Goal: Task Accomplishment & Management: Complete application form

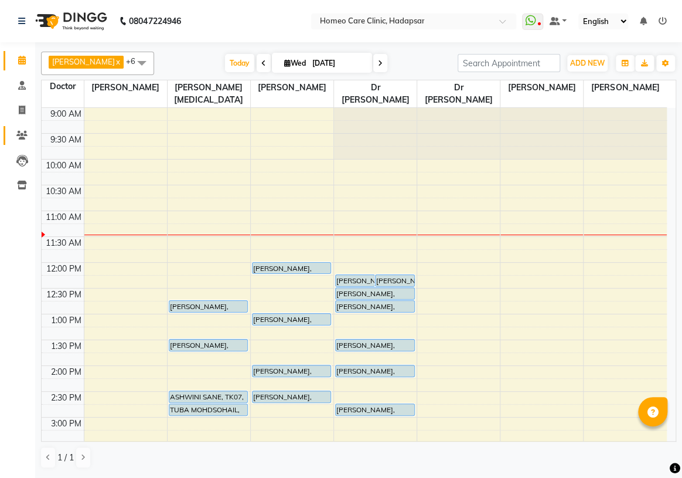
click at [13, 133] on span at bounding box center [22, 135] width 21 height 13
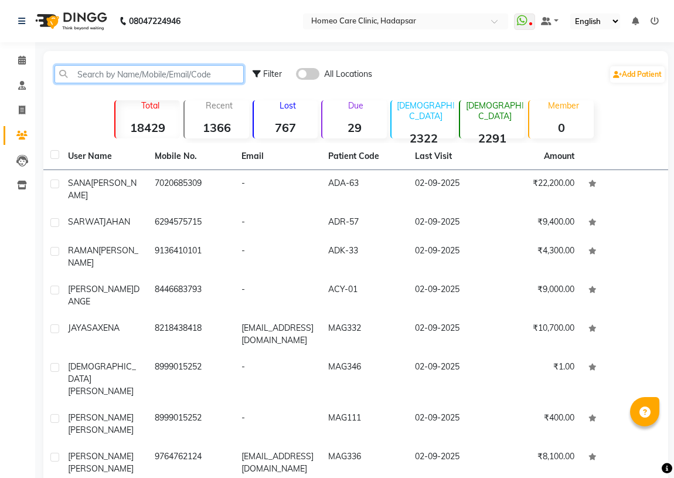
click at [85, 75] on input "text" at bounding box center [148, 74] width 189 height 18
paste input "VND-223"
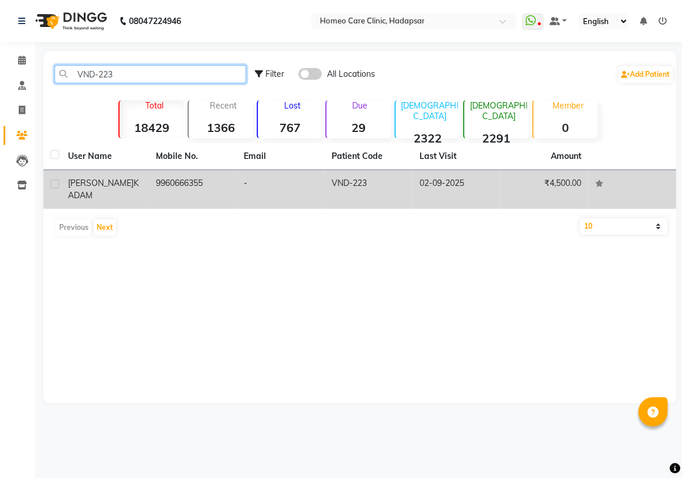
type input "VND-223"
click at [94, 183] on span "[PERSON_NAME]" at bounding box center [101, 183] width 66 height 11
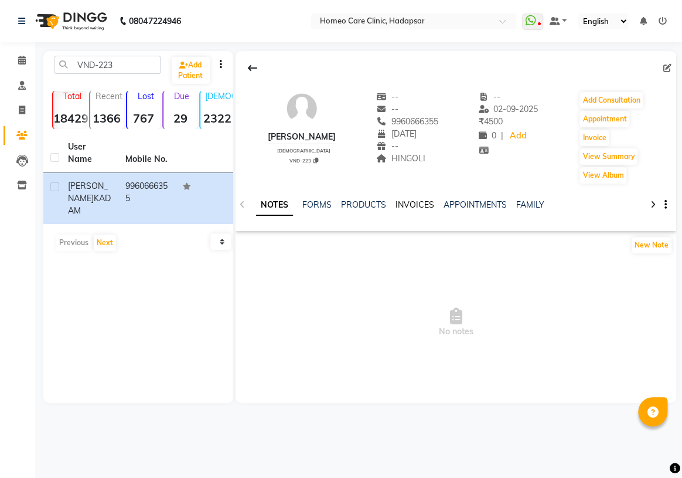
click at [411, 202] on link "INVOICES" at bounding box center [415, 204] width 39 height 11
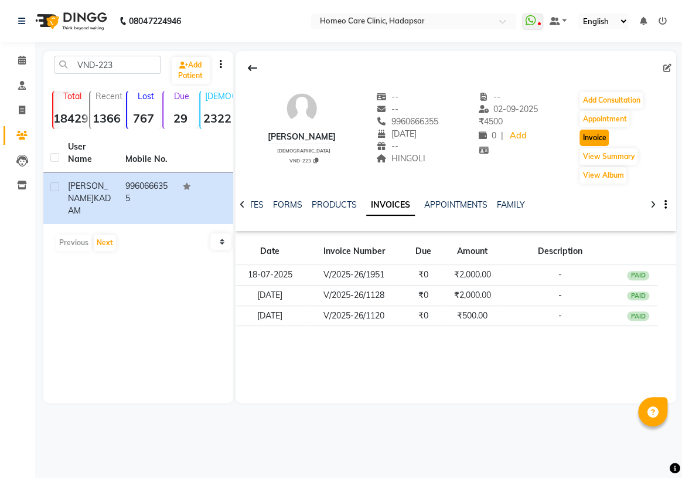
click at [588, 140] on button "Invoice" at bounding box center [594, 137] width 29 height 16
select select "service"
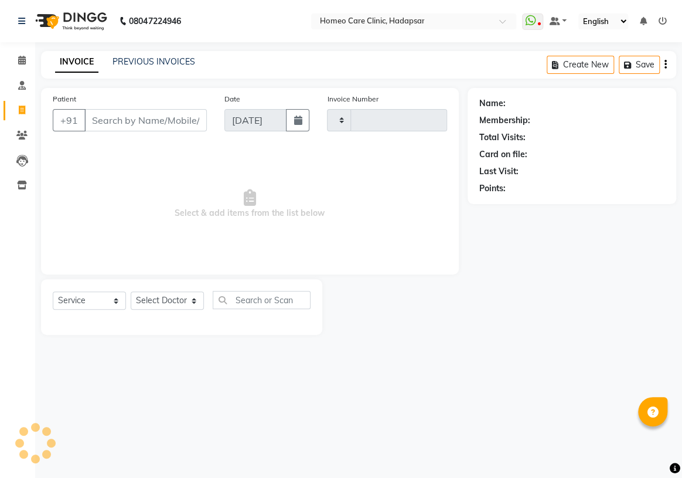
type input "2968"
select select "7485"
type input "9960666355"
click at [178, 300] on select "Select Doctor Dingg Support Dr.Anisa Choudhary Dr Faraz Choudhary Dr Komal Sast…" at bounding box center [167, 300] width 73 height 18
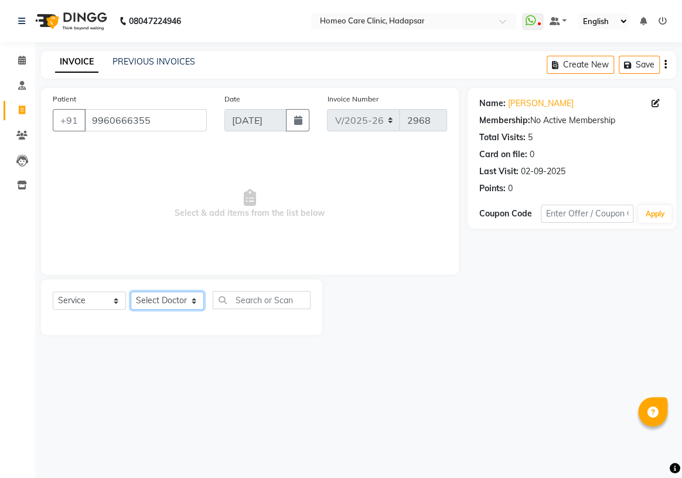
select select "70882"
click at [131, 291] on select "Select Doctor Dingg Support Dr.Anisa Choudhary Dr Faraz Choudhary Dr Komal Sast…" at bounding box center [167, 300] width 73 height 18
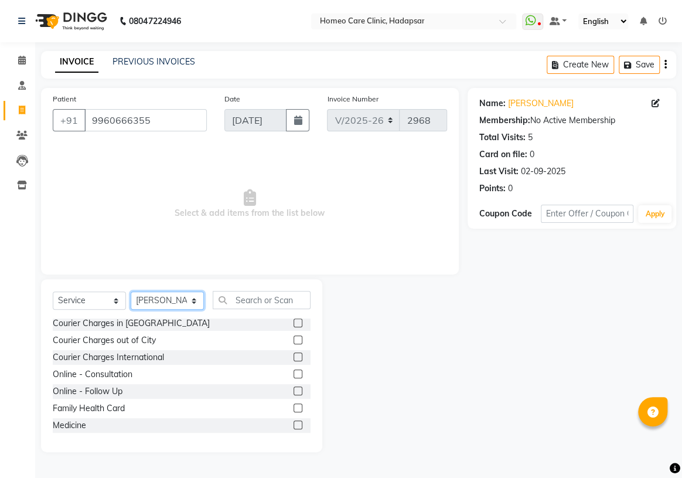
scroll to position [53, 0]
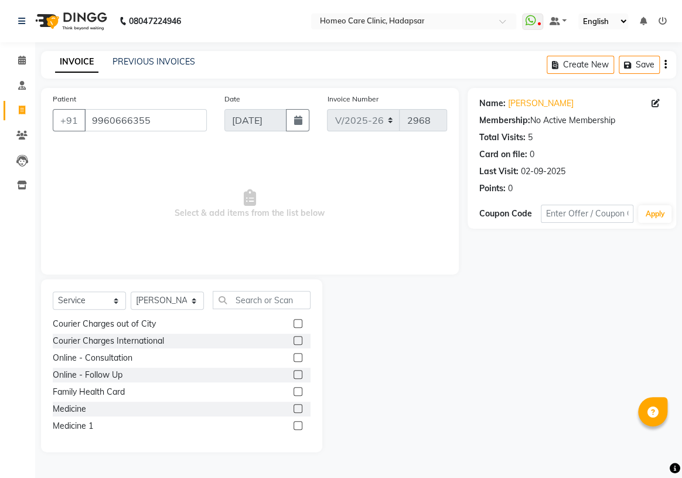
click at [294, 410] on label at bounding box center [298, 408] width 9 height 9
click at [294, 410] on input "checkbox" at bounding box center [298, 409] width 8 height 8
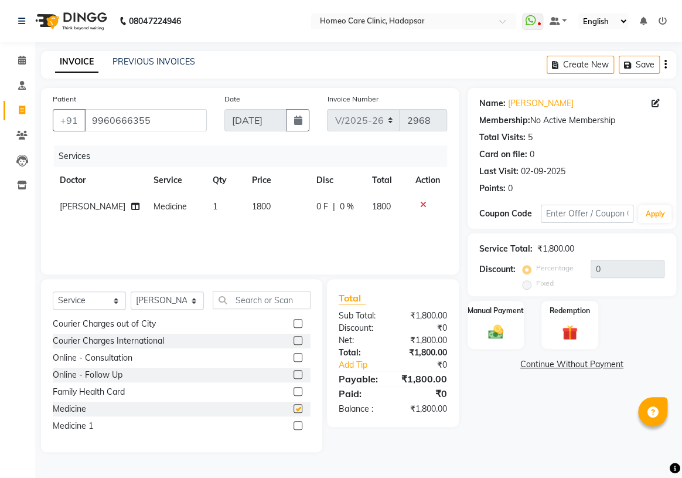
checkbox input "false"
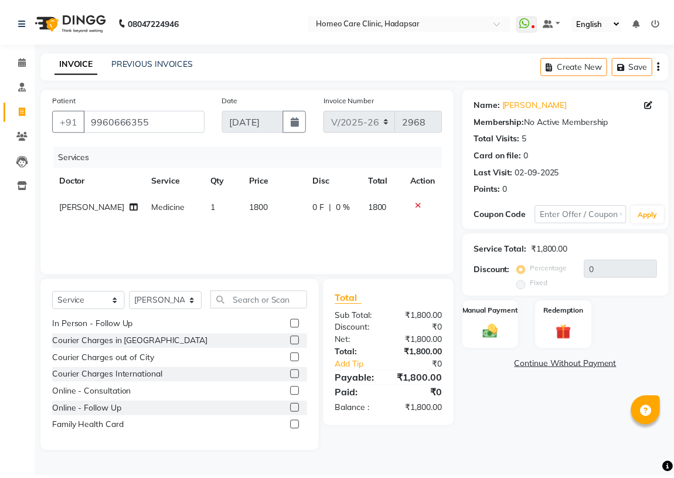
scroll to position [0, 0]
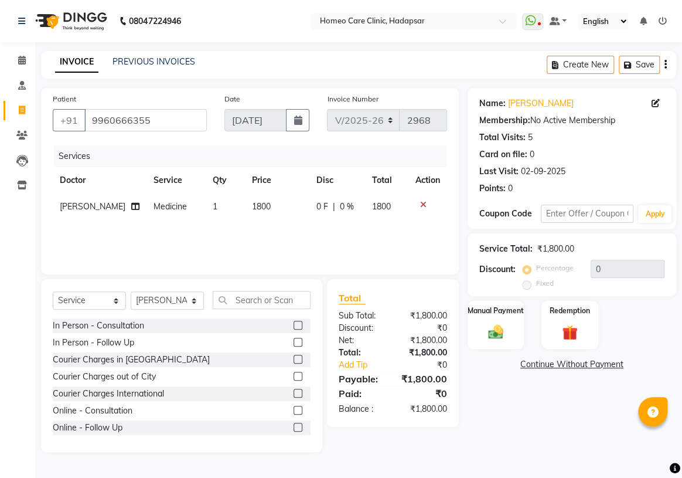
click at [294, 358] on label at bounding box center [298, 359] width 9 height 9
click at [294, 358] on input "checkbox" at bounding box center [298, 360] width 8 height 8
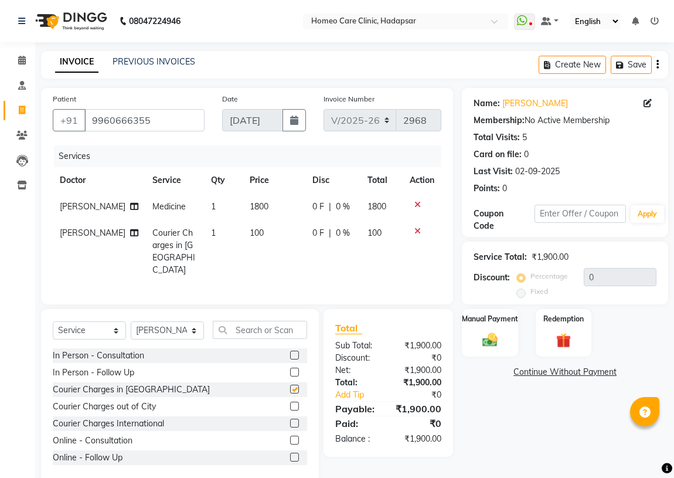
checkbox input "false"
click at [417, 232] on icon at bounding box center [417, 231] width 6 height 8
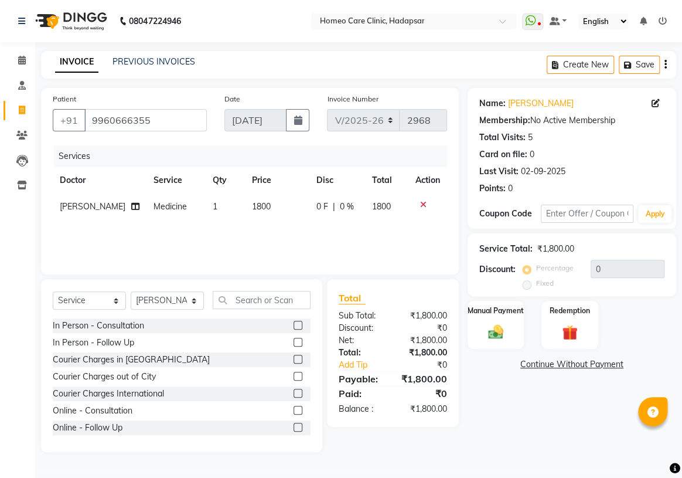
click at [294, 377] on label at bounding box center [298, 376] width 9 height 9
click at [294, 377] on input "checkbox" at bounding box center [298, 377] width 8 height 8
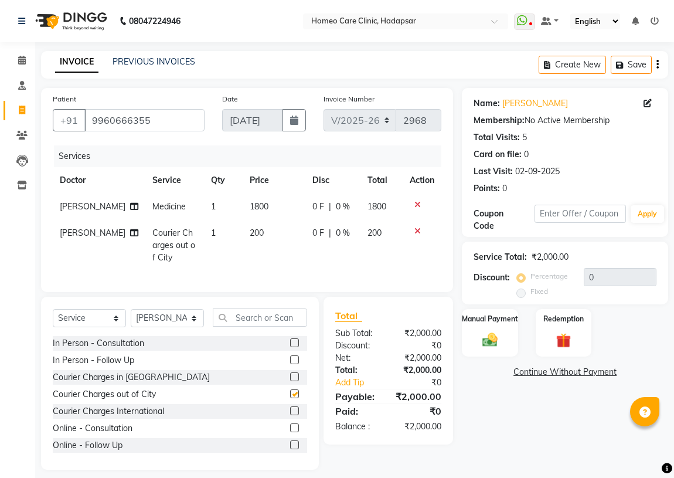
checkbox input "false"
click at [489, 424] on div "Name: Pralhad Kadam Membership: No Active Membership Total Visits: 5 Card on fi…" at bounding box center [569, 278] width 215 height 381
click at [496, 334] on img at bounding box center [489, 339] width 25 height 18
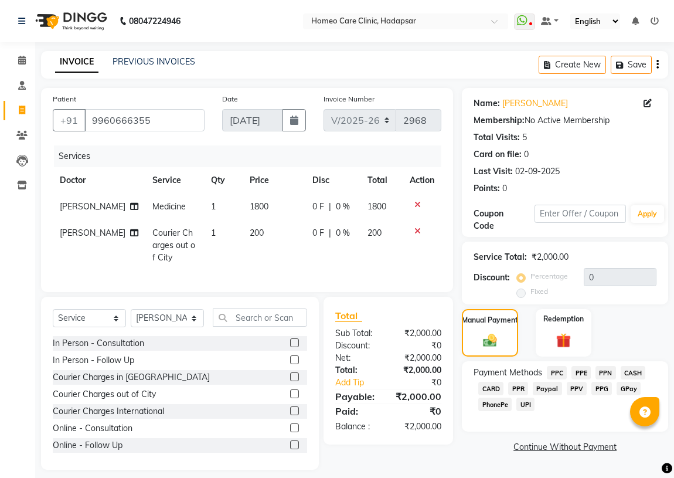
click at [521, 393] on span "PPR" at bounding box center [518, 387] width 20 height 13
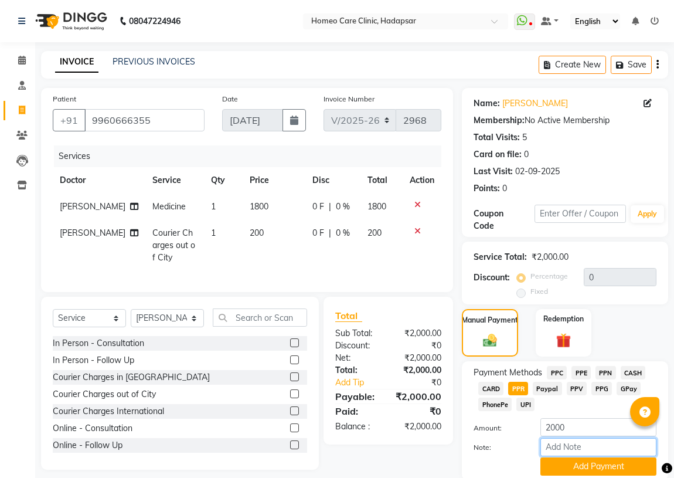
click at [559, 441] on input "Note:" at bounding box center [598, 447] width 116 height 18
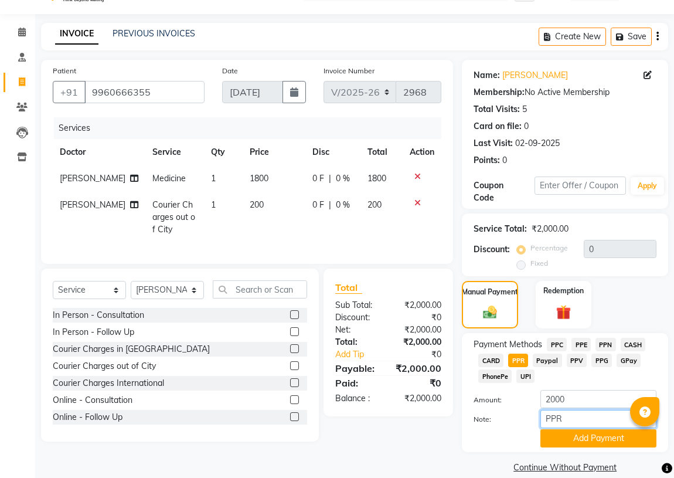
scroll to position [43, 0]
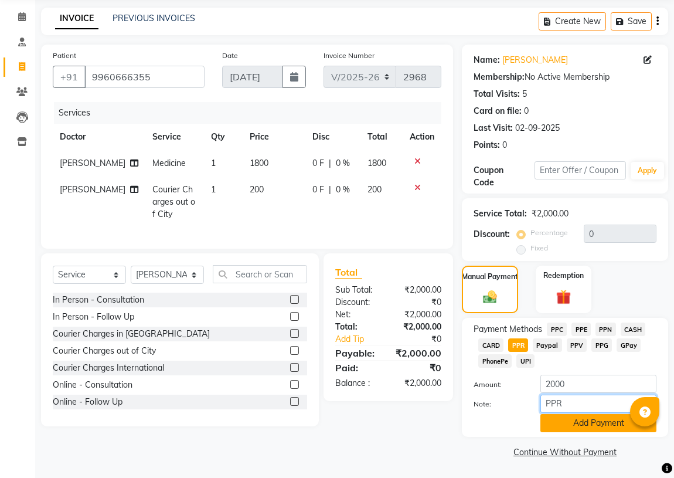
type input "PPR"
click at [570, 424] on button "Add Payment" at bounding box center [598, 423] width 116 height 18
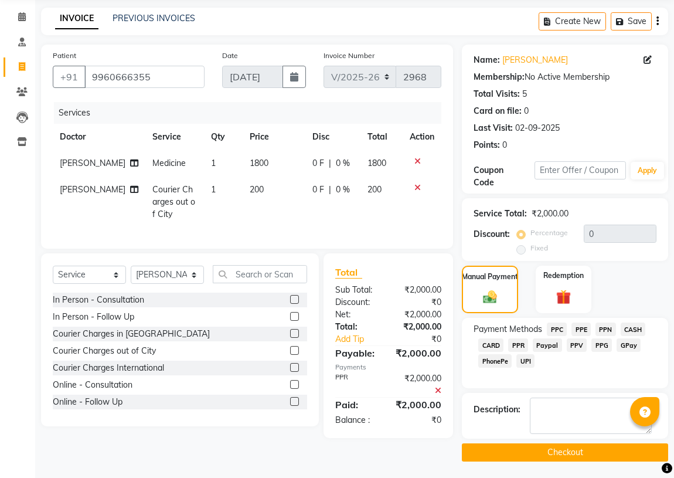
click at [524, 454] on button "Checkout" at bounding box center [565, 452] width 206 height 18
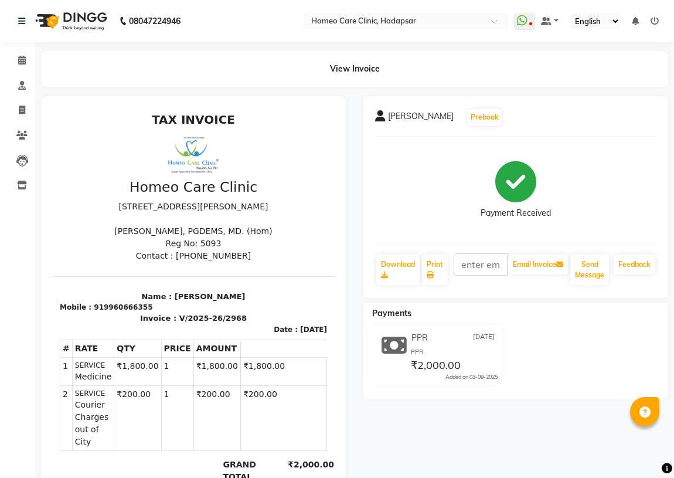
select select "service"
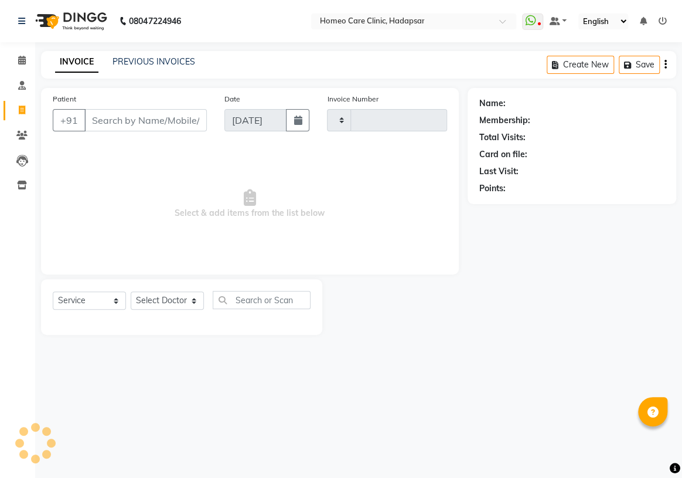
type input "9960666355"
type input "2969"
select select "7485"
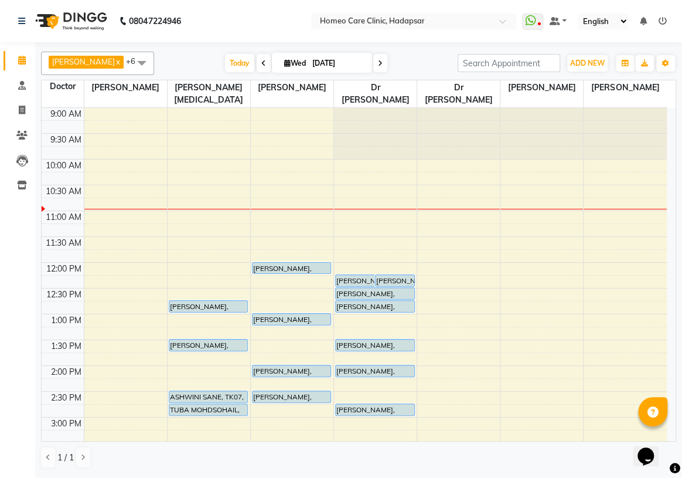
click at [602, 25] on select "English ENGLISH Español العربية मराठी हिंदी ગુજરાતી தமிழ் 中文" at bounding box center [603, 21] width 50 height 16
drag, startPoint x: 641, startPoint y: 0, endPoint x: 230, endPoint y: 18, distance: 411.2
click at [230, 18] on nav "08047224946 Select Location × Homeo Care Clinic, Hadapsar WhatsApp Status ✕ Sta…" at bounding box center [341, 21] width 682 height 42
click at [26, 18] on link at bounding box center [24, 21] width 12 height 33
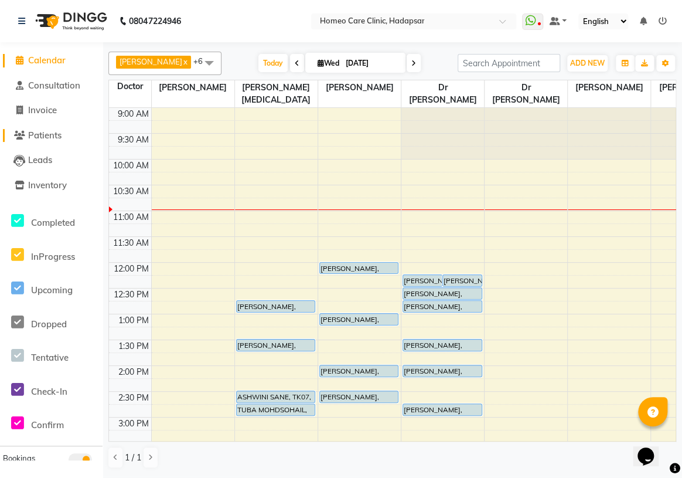
click at [29, 134] on span "Patients" at bounding box center [44, 134] width 33 height 11
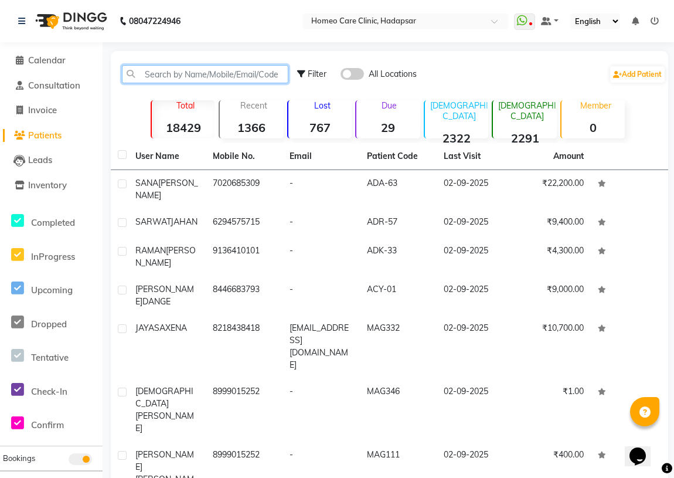
click at [150, 76] on input "text" at bounding box center [205, 74] width 166 height 18
paste input "VND-310"
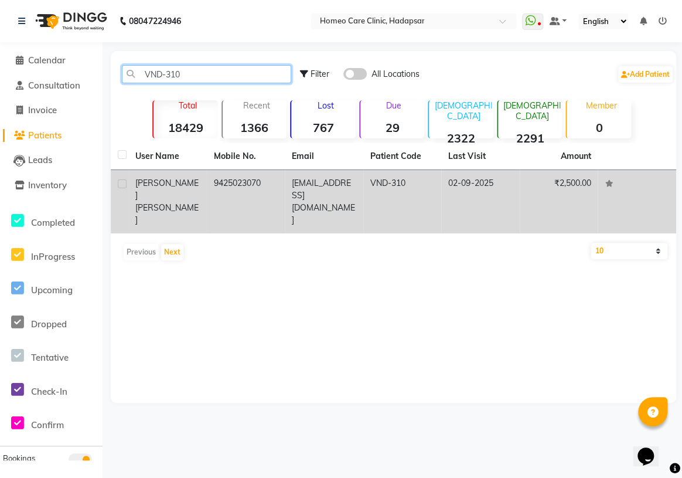
type input "VND-310"
click at [288, 177] on td "[EMAIL_ADDRESS][DOMAIN_NAME]" at bounding box center [324, 201] width 79 height 63
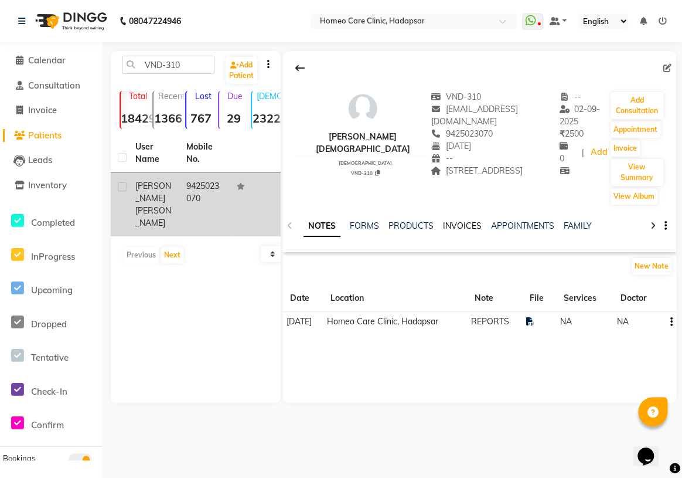
click at [457, 220] on link "INVOICES" at bounding box center [462, 225] width 39 height 11
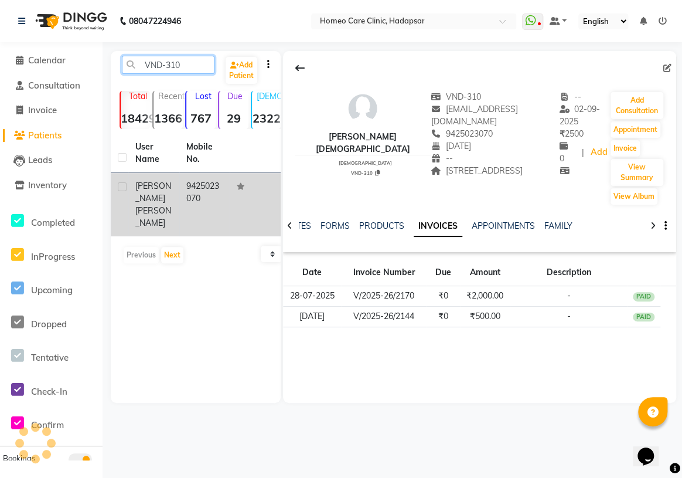
drag, startPoint x: 193, startPoint y: 64, endPoint x: 0, endPoint y: 113, distance: 199.0
click at [0, 86] on app-home "08047224946 Select Location × Homeo Care Clinic, Hadapsar WhatsApp Status ✕ Sta…" at bounding box center [341, 210] width 682 height 420
paste input "[PERSON_NAME]"
type input "[PERSON_NAME]"
click at [34, 49] on li "Calendar" at bounding box center [51, 60] width 103 height 25
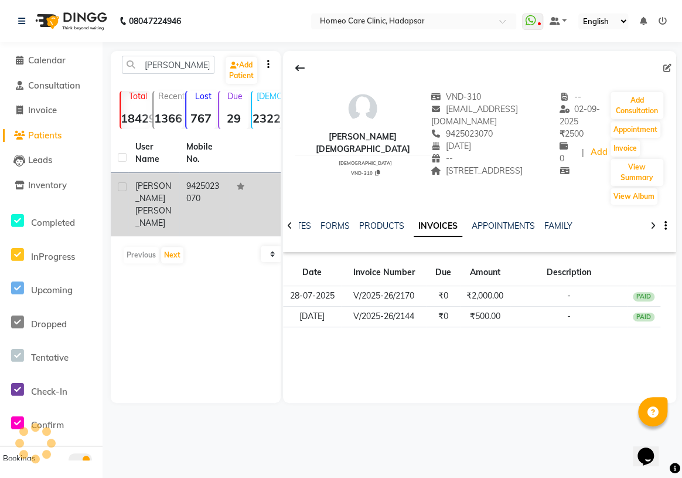
click at [35, 52] on li "Calendar" at bounding box center [51, 60] width 103 height 25
click at [46, 57] on span "Calendar" at bounding box center [47, 59] width 38 height 11
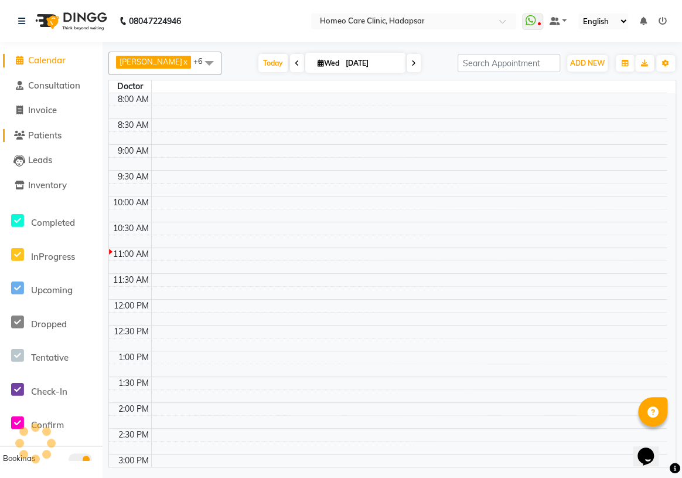
click at [51, 132] on span "Patients" at bounding box center [44, 134] width 33 height 11
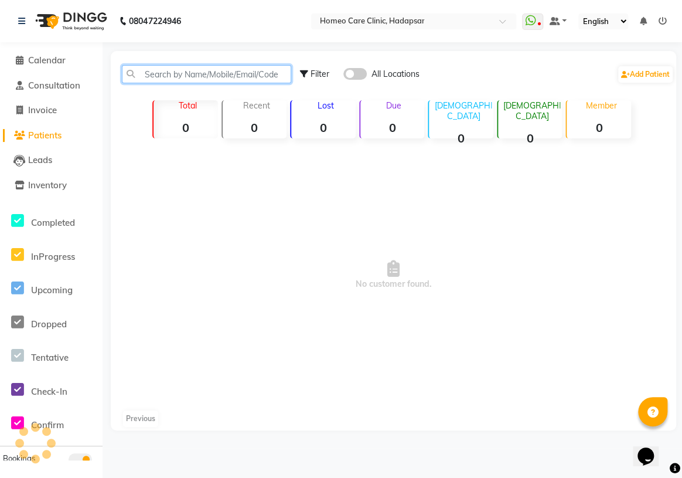
click at [161, 75] on input "text" at bounding box center [206, 74] width 169 height 18
paste input "[PERSON_NAME]"
type input "[PERSON_NAME]"
click at [216, 59] on div "[PERSON_NAME] Filter All Locations Add Patient" at bounding box center [393, 74] width 561 height 37
click at [217, 76] on input "[PERSON_NAME]" at bounding box center [206, 74] width 169 height 18
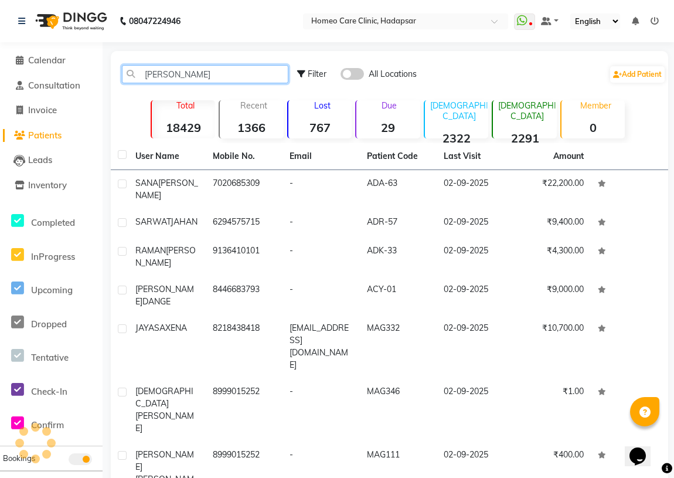
drag, startPoint x: 205, startPoint y: 70, endPoint x: 0, endPoint y: 94, distance: 205.9
click at [0, 86] on app-home "08047224946 Select Location × Homeo Care Clinic, Hadapsar WhatsApp Status ✕ Sta…" at bounding box center [337, 349] width 674 height 698
type input "v"
click at [208, 75] on input "text" at bounding box center [205, 74] width 166 height 18
type input "VND-"
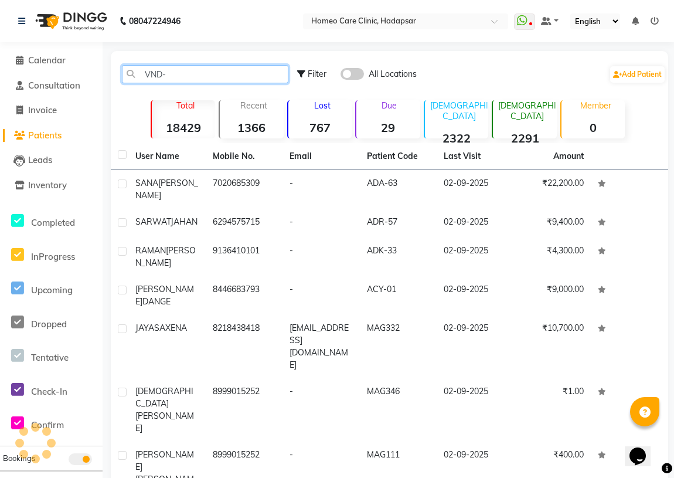
click at [192, 74] on input "VND-" at bounding box center [205, 74] width 166 height 18
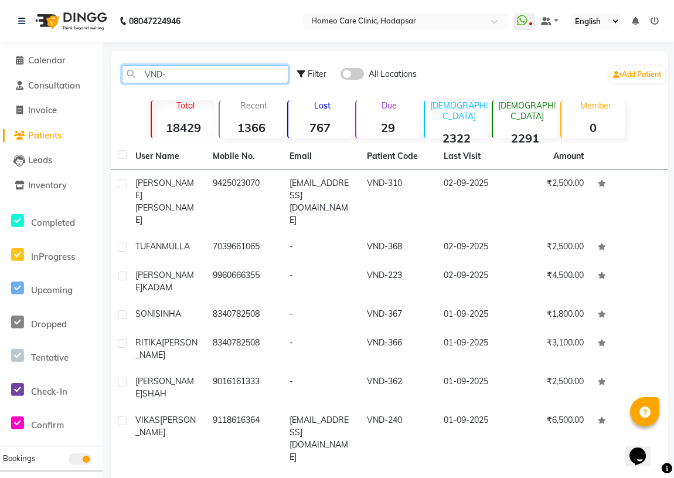
click at [190, 76] on input "VND-" at bounding box center [205, 74] width 166 height 18
click at [207, 71] on input "VND-" at bounding box center [205, 74] width 166 height 18
click at [194, 76] on input "VND-" at bounding box center [205, 74] width 166 height 18
click at [179, 80] on input "VND-" at bounding box center [205, 74] width 166 height 18
drag, startPoint x: 197, startPoint y: 79, endPoint x: 6, endPoint y: 92, distance: 191.5
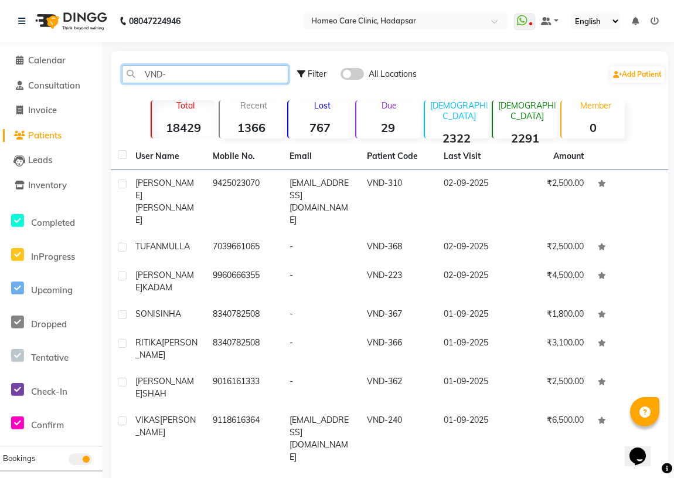
click at [6, 92] on app-home "08047224946 Select Location × Homeo Care Clinic, Hadapsar WhatsApp Status ✕ Sta…" at bounding box center [337, 325] width 674 height 651
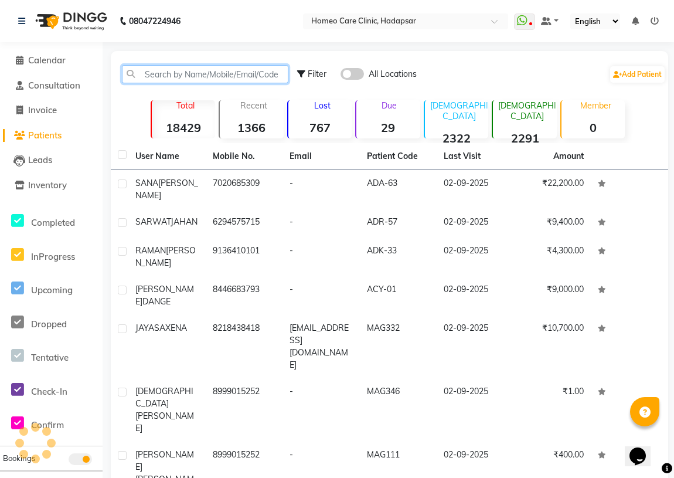
click at [148, 66] on input "text" at bounding box center [205, 74] width 166 height 18
click at [175, 70] on input "text" at bounding box center [205, 74] width 166 height 18
drag, startPoint x: 141, startPoint y: 77, endPoint x: 245, endPoint y: 57, distance: 106.2
click at [245, 57] on div "Filter All Locations Add Patient" at bounding box center [389, 74] width 553 height 37
click at [203, 88] on div "Filter All Locations Add Patient" at bounding box center [389, 74] width 553 height 37
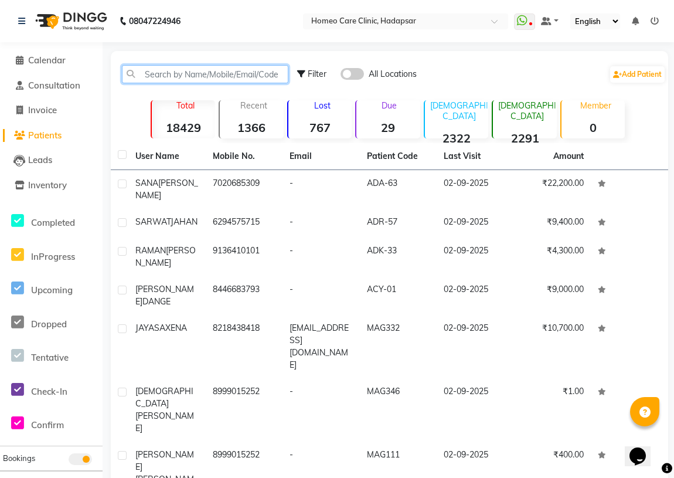
click at [164, 71] on input "text" at bounding box center [205, 74] width 166 height 18
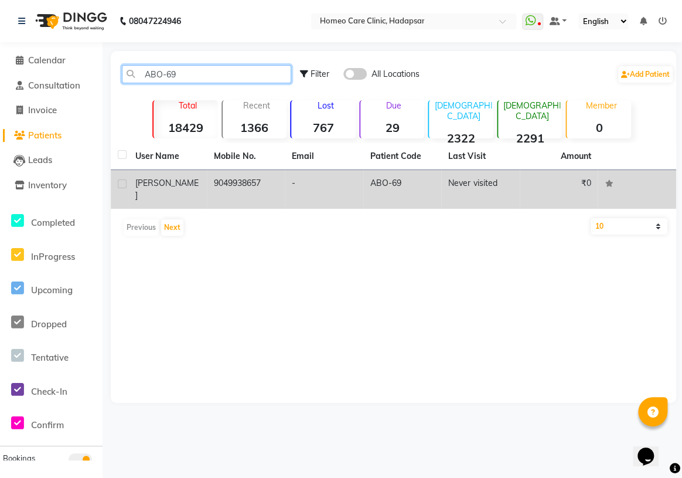
type input "ABO-69"
click at [174, 181] on span "[PERSON_NAME]" at bounding box center [166, 189] width 63 height 23
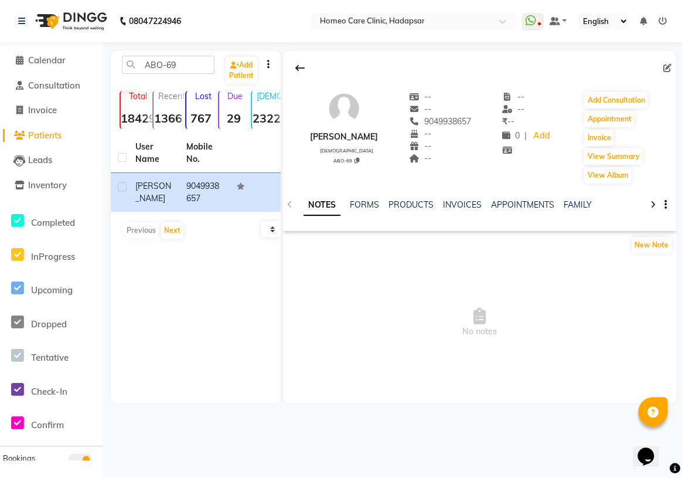
click at [359, 260] on app-service-notes "New Note No notes" at bounding box center [480, 308] width 394 height 145
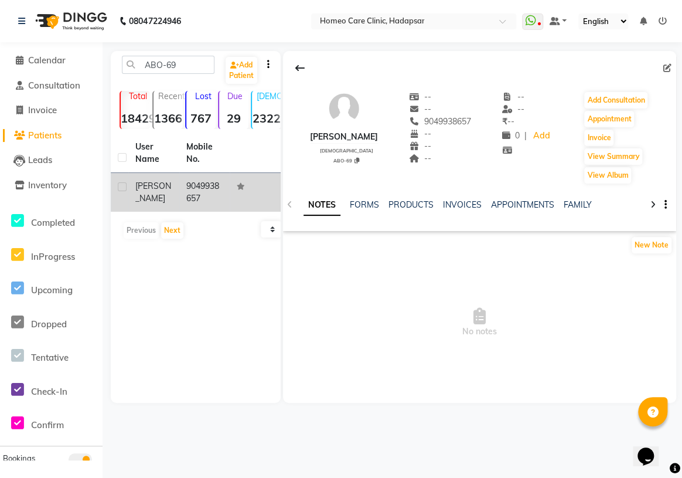
click at [169, 191] on div "[PERSON_NAME]" at bounding box center [153, 192] width 37 height 25
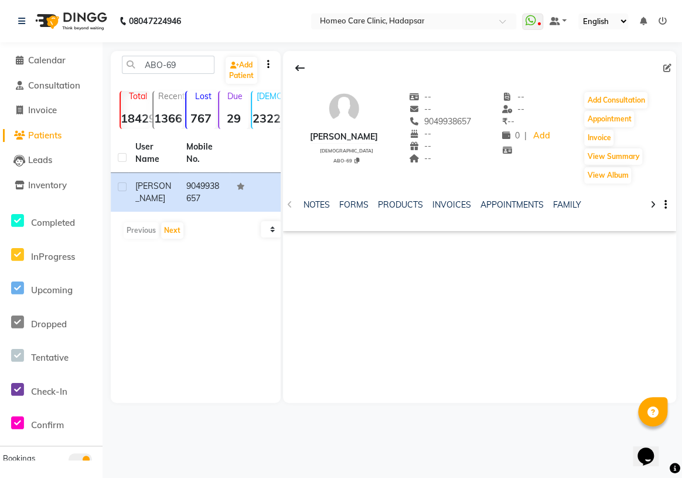
click at [577, 305] on div "[PERSON_NAME] [DEMOGRAPHIC_DATA] ABO-69 -- -- 9049938657 -- -- -- -- -- ₹ -- 0 …" at bounding box center [480, 227] width 394 height 352
click at [374, 209] on ul "NOTES FORMS PRODUCTS INVOICES APPOINTMENTS FAMILY" at bounding box center [447, 205] width 287 height 12
drag, startPoint x: 454, startPoint y: 275, endPoint x: 454, endPoint y: 263, distance: 11.7
click at [454, 263] on div "[PERSON_NAME] [DEMOGRAPHIC_DATA] ABO-69 -- -- 9049938657 -- -- -- -- -- ₹ -- 0 …" at bounding box center [480, 227] width 394 height 352
drag, startPoint x: 187, startPoint y: 67, endPoint x: 19, endPoint y: 104, distance: 172.2
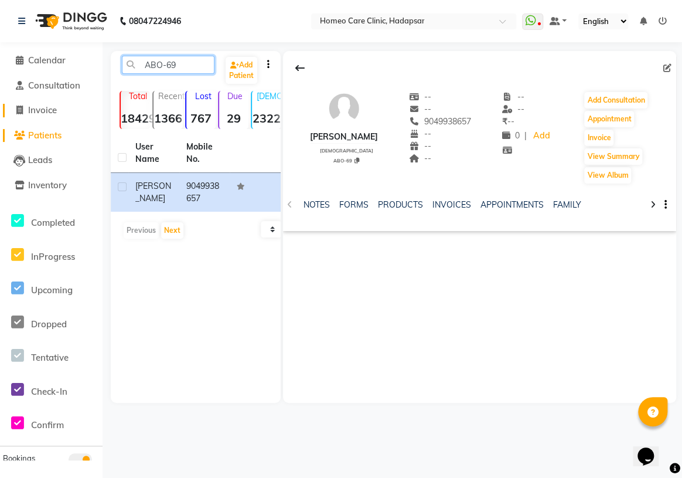
click at [23, 103] on app-home "08047224946 Select Location × Homeo Care Clinic, Hadapsar WhatsApp Status ✕ Sta…" at bounding box center [341, 210] width 682 height 420
click at [175, 69] on input "996066635" at bounding box center [168, 65] width 93 height 18
drag, startPoint x: 180, startPoint y: 71, endPoint x: 49, endPoint y: 53, distance: 132.5
click at [0, 54] on app-home "08047224946 Select Location × Homeo Care Clinic, Hadapsar WhatsApp Status ✕ Sta…" at bounding box center [341, 210] width 682 height 420
type input "996066635"
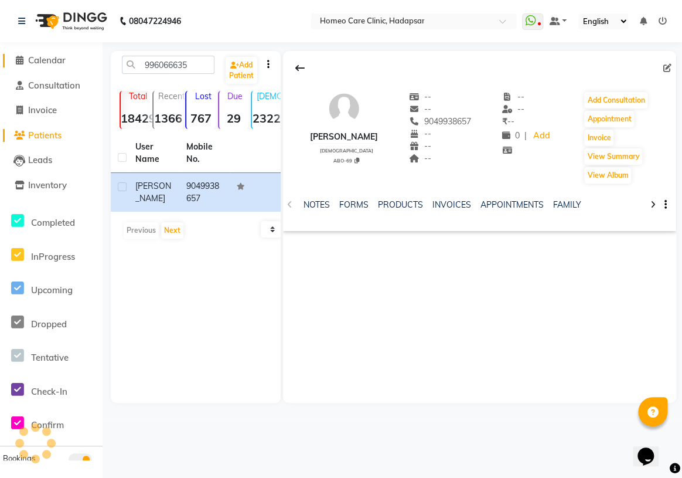
click at [31, 54] on span "Calendar" at bounding box center [47, 59] width 38 height 11
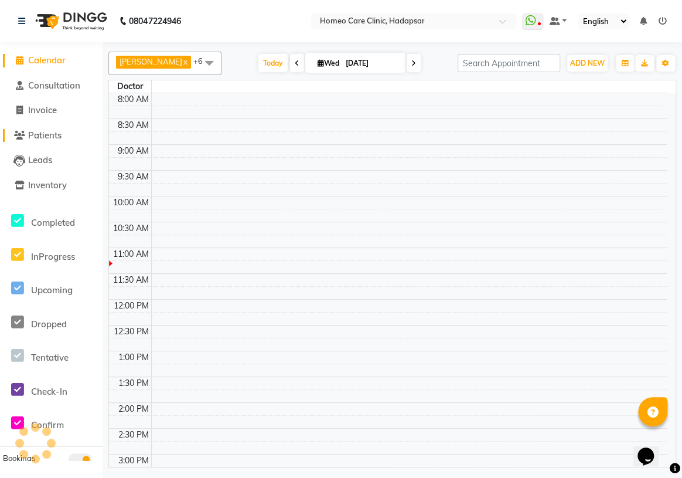
click at [65, 134] on link "Patients" at bounding box center [51, 135] width 97 height 13
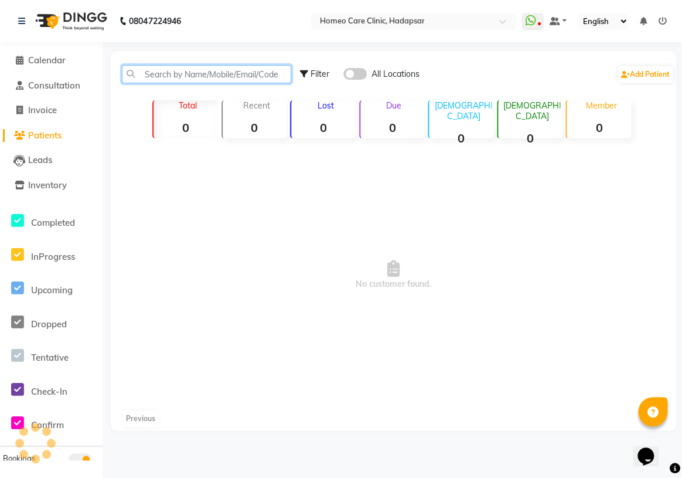
click at [168, 80] on input "text" at bounding box center [206, 74] width 169 height 18
click at [202, 73] on input "[PERSON_NAME] KLADAM" at bounding box center [206, 74] width 169 height 18
click at [197, 74] on input "[PERSON_NAME] KLADAM" at bounding box center [206, 74] width 169 height 18
type input "[PERSON_NAME]"
click at [217, 175] on span "No customer found." at bounding box center [393, 275] width 565 height 264
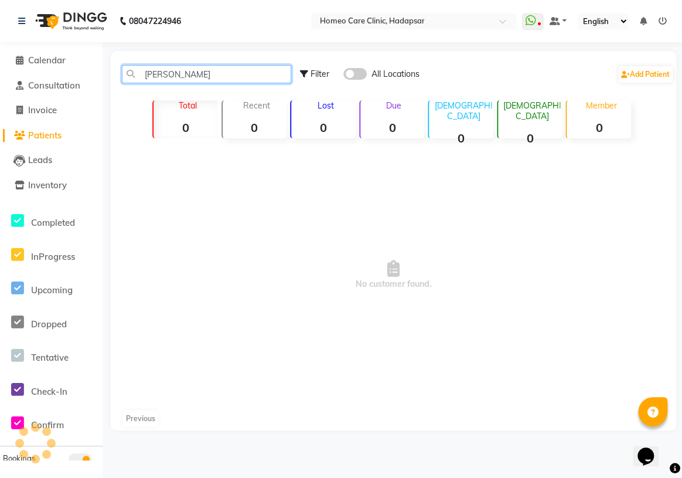
drag, startPoint x: 232, startPoint y: 82, endPoint x: 131, endPoint y: 137, distance: 115.1
click at [131, 137] on div "[PERSON_NAME] Filter All Locations Add Patient Total 0 Recent 0 Lost 0 Due 0 [D…" at bounding box center [393, 240] width 565 height 379
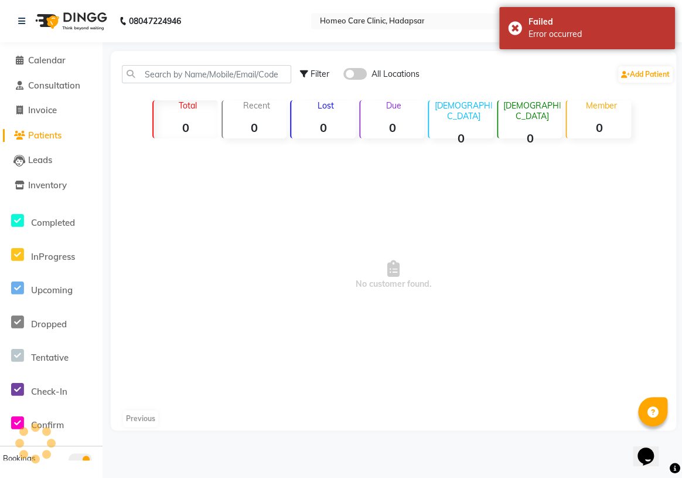
click at [347, 227] on span "No customer found." at bounding box center [393, 275] width 565 height 264
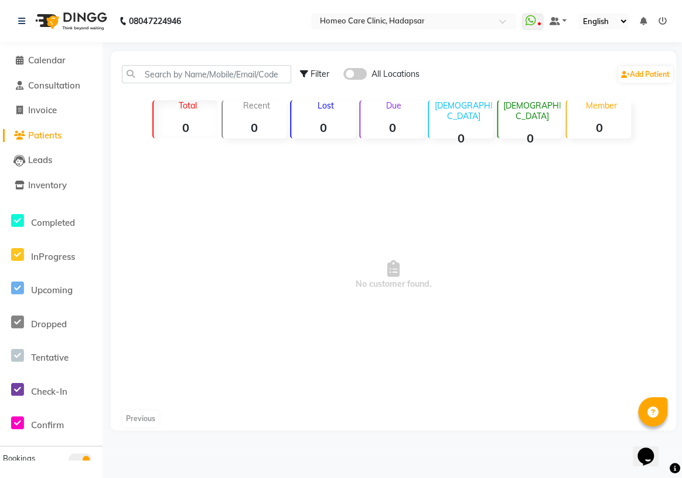
drag, startPoint x: 447, startPoint y: 250, endPoint x: 440, endPoint y: 287, distance: 38.1
click at [446, 251] on span "No customer found." at bounding box center [393, 275] width 565 height 264
